Goal: Task Accomplishment & Management: Use online tool/utility

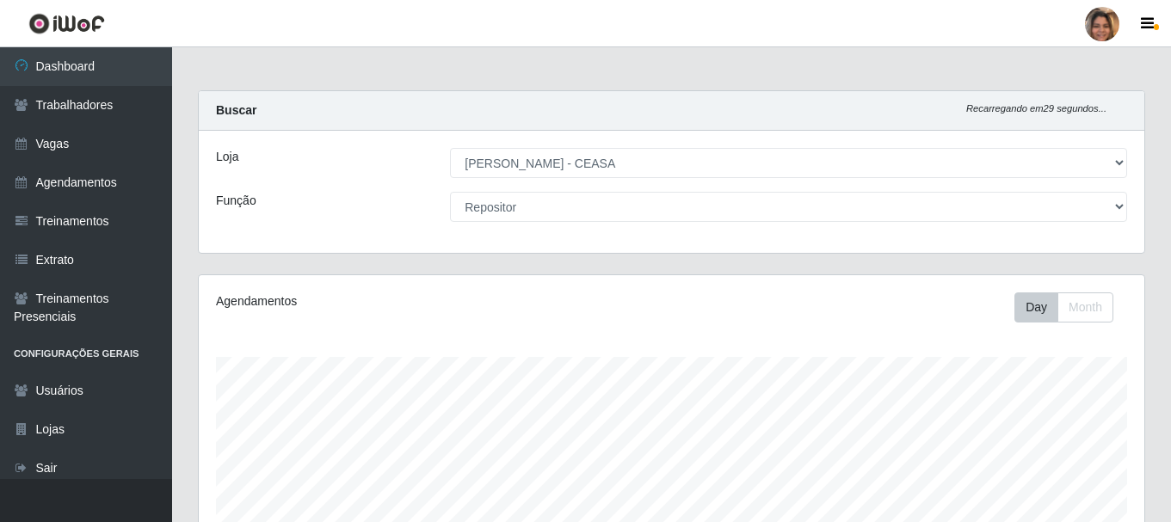
select select "474"
select select "24"
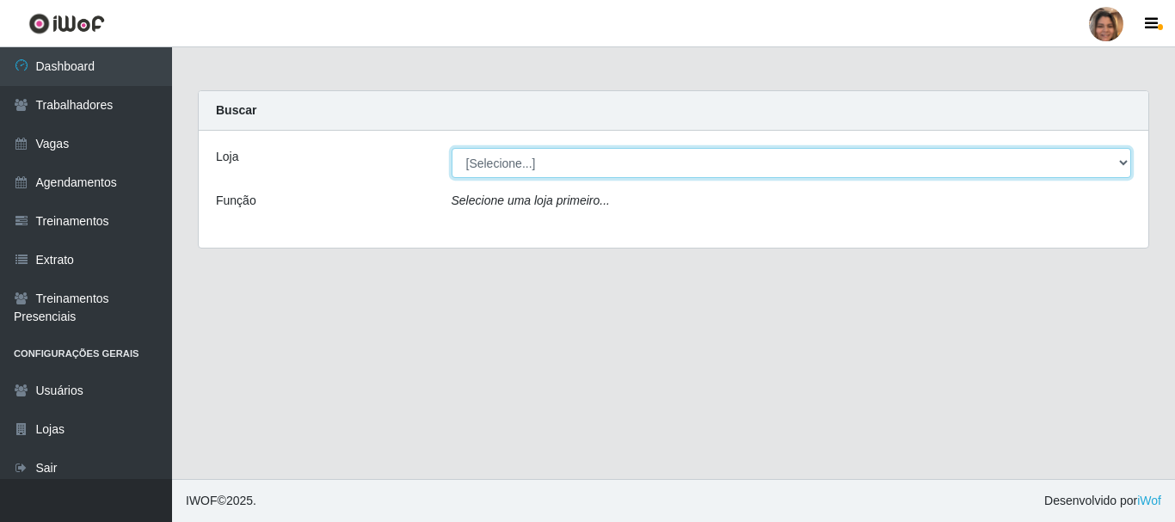
drag, startPoint x: 1122, startPoint y: 158, endPoint x: 1048, endPoint y: 157, distance: 74.0
click at [1122, 158] on select "[Selecione...] Mar Vermelho - CEASA Mar Vermelho - Centro de Distribuição" at bounding box center [792, 163] width 680 height 30
select select "474"
click at [452, 148] on select "[Selecione...] Mar Vermelho - CEASA Mar Vermelho - Centro de Distribuição" at bounding box center [792, 163] width 680 height 30
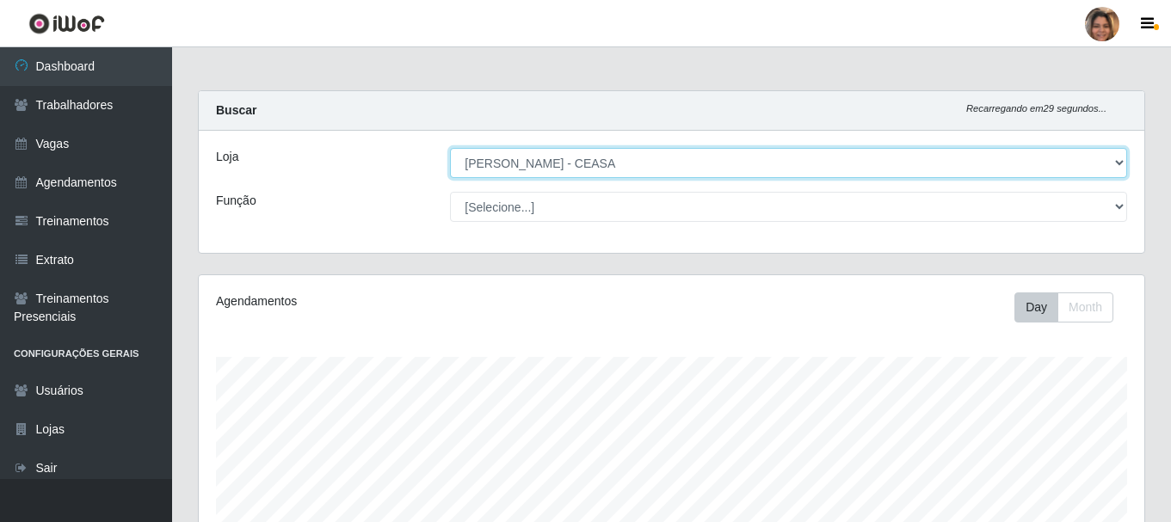
scroll to position [357, 945]
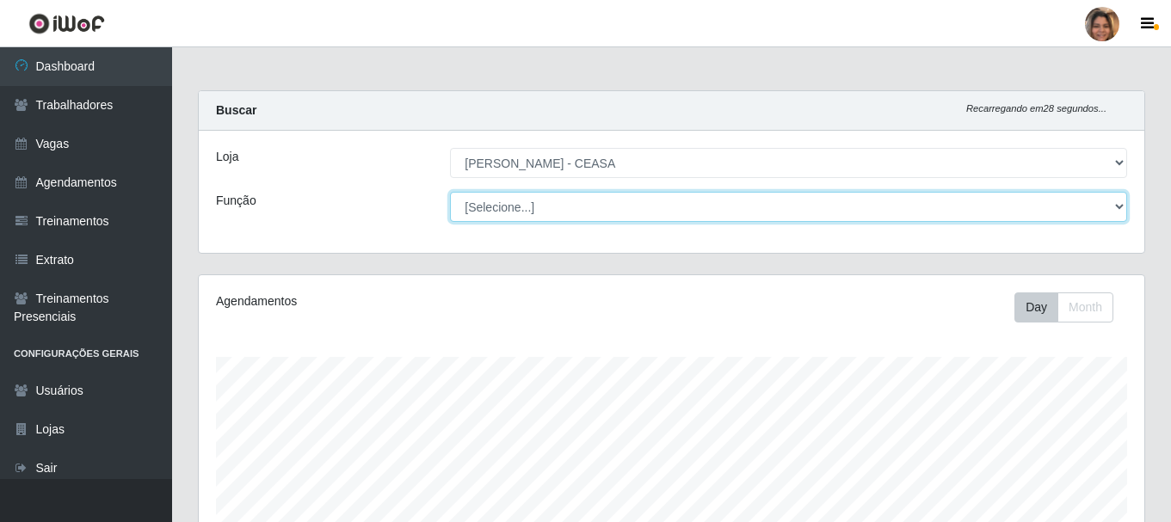
click at [1116, 212] on select "[Selecione...] Repositor Repositor + Repositor ++" at bounding box center [788, 207] width 677 height 30
click at [450, 192] on select "[Selecione...] Repositor Repositor + Repositor ++" at bounding box center [788, 207] width 677 height 30
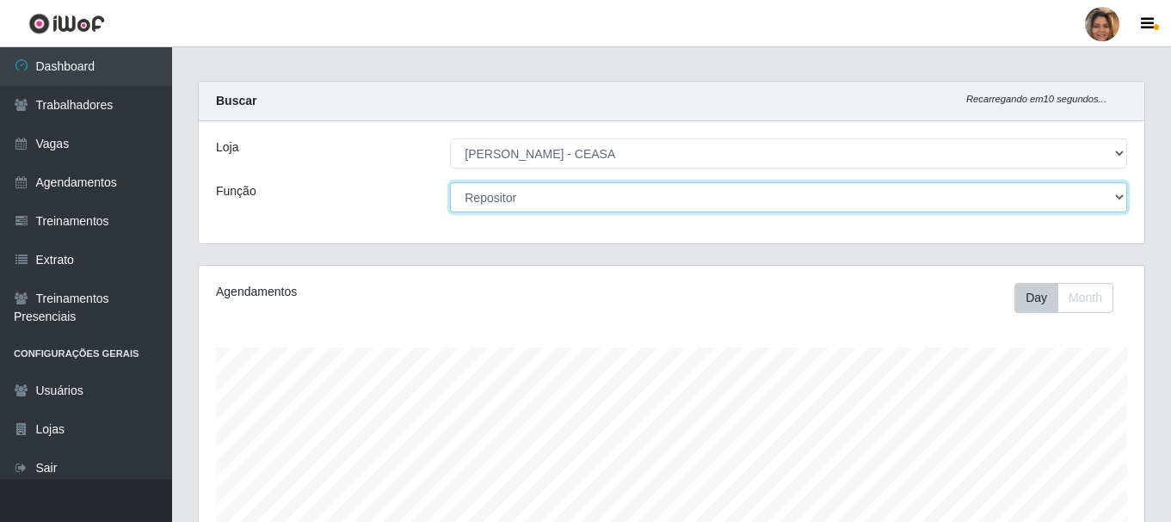
scroll to position [0, 0]
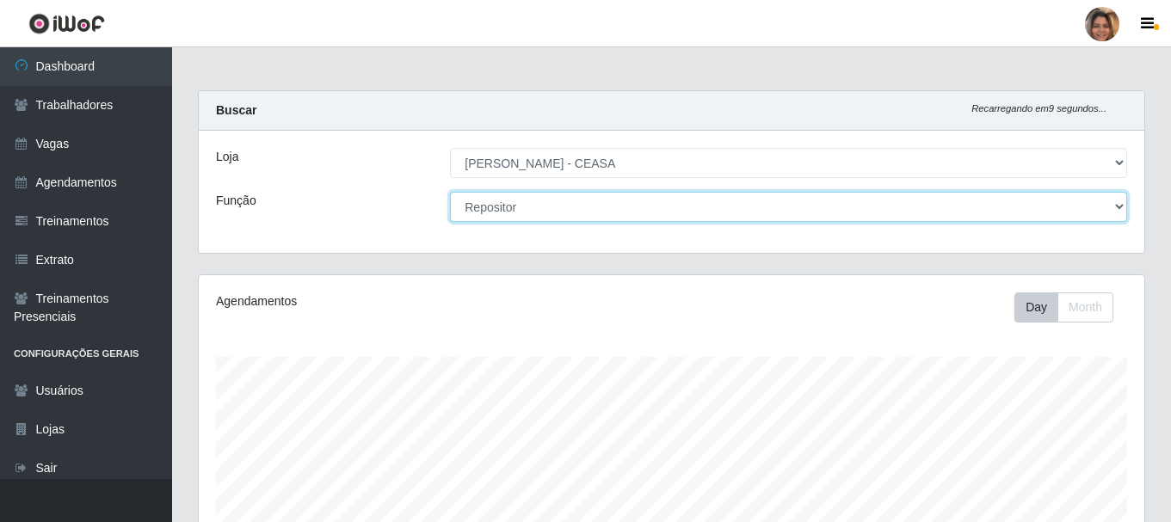
click at [1117, 207] on select "[Selecione...] Repositor Repositor + Repositor ++" at bounding box center [788, 207] width 677 height 30
select select "82"
click at [450, 192] on select "[Selecione...] Repositor Repositor + Repositor ++" at bounding box center [788, 207] width 677 height 30
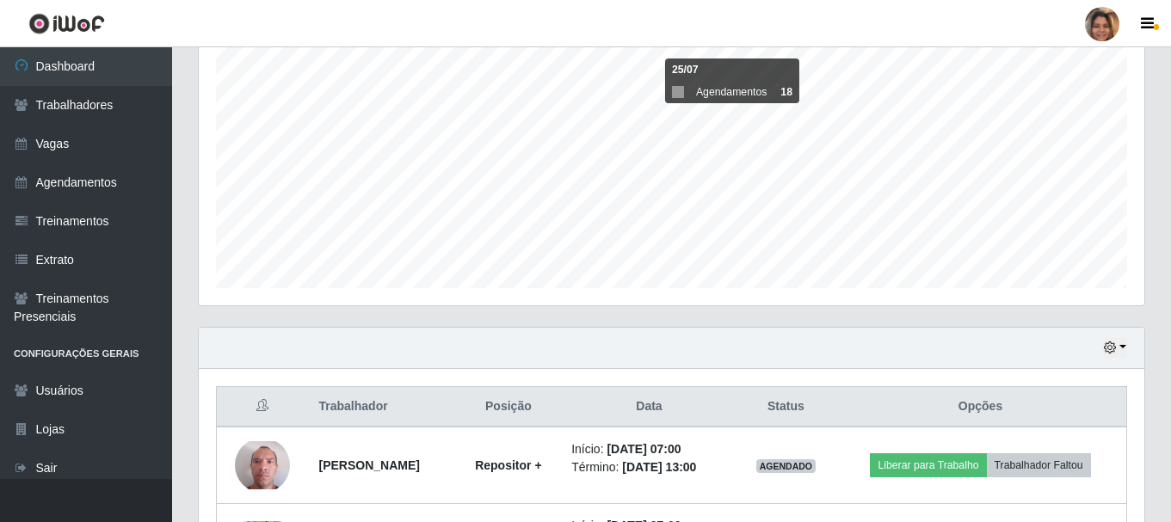
scroll to position [467, 0]
